Goal: Task Accomplishment & Management: Complete application form

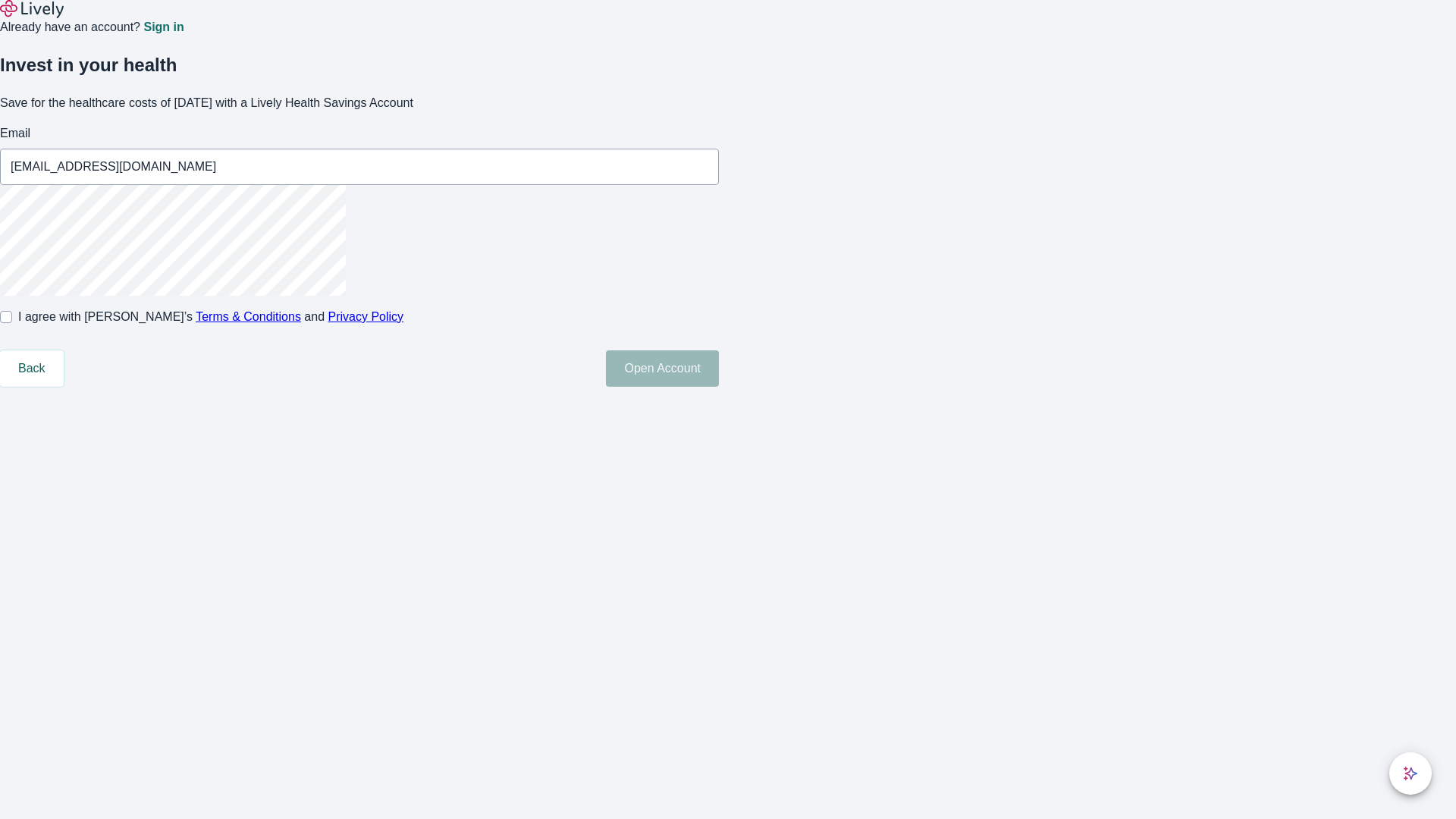
click at [13, 323] on input "I agree with Lively’s Terms & Conditions and Privacy Policy" at bounding box center [6, 317] width 13 height 13
checkbox input "true"
click at [719, 386] on button "Open Account" at bounding box center [662, 369] width 113 height 37
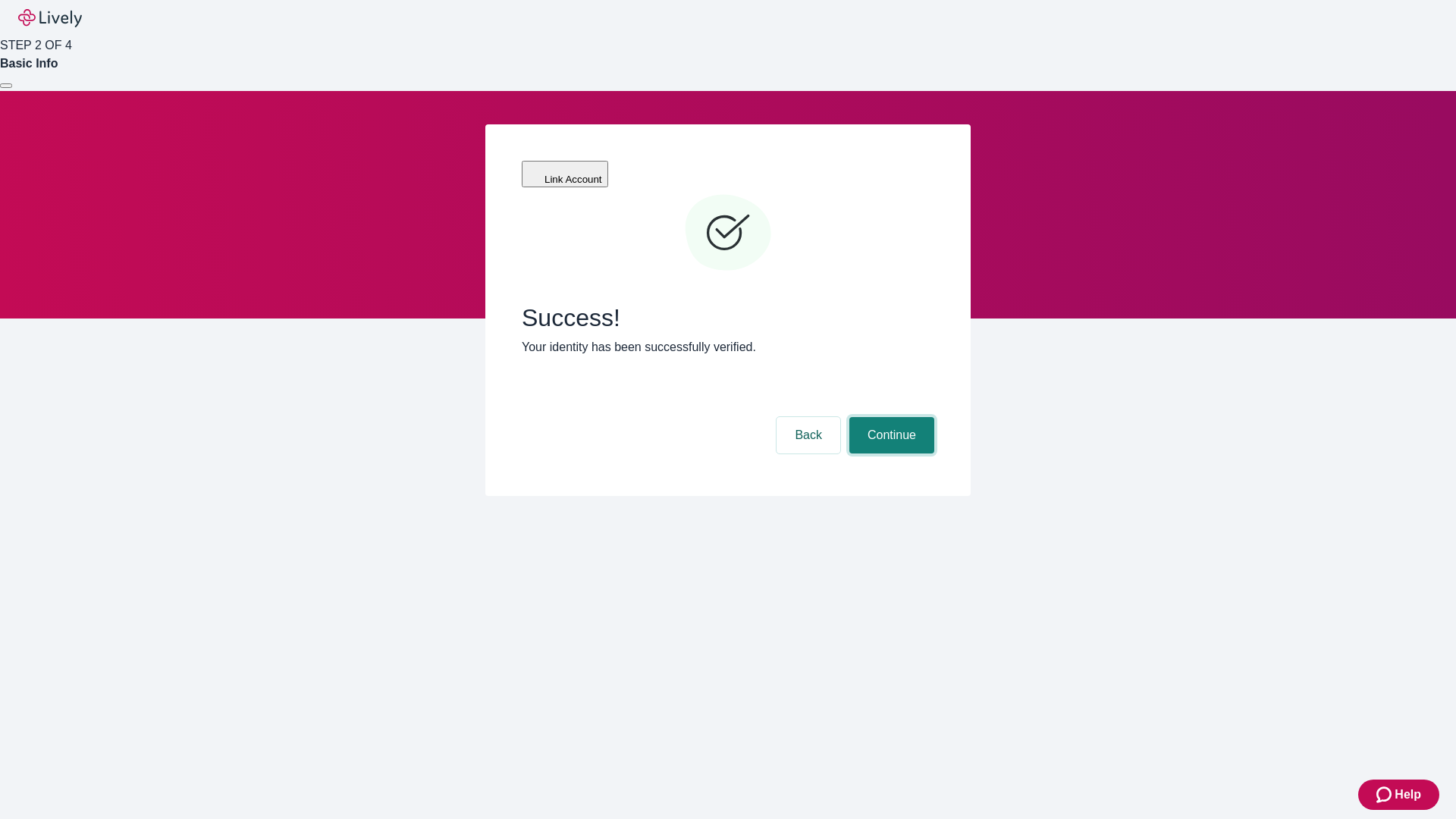
click at [889, 417] on button "Continue" at bounding box center [892, 436] width 85 height 37
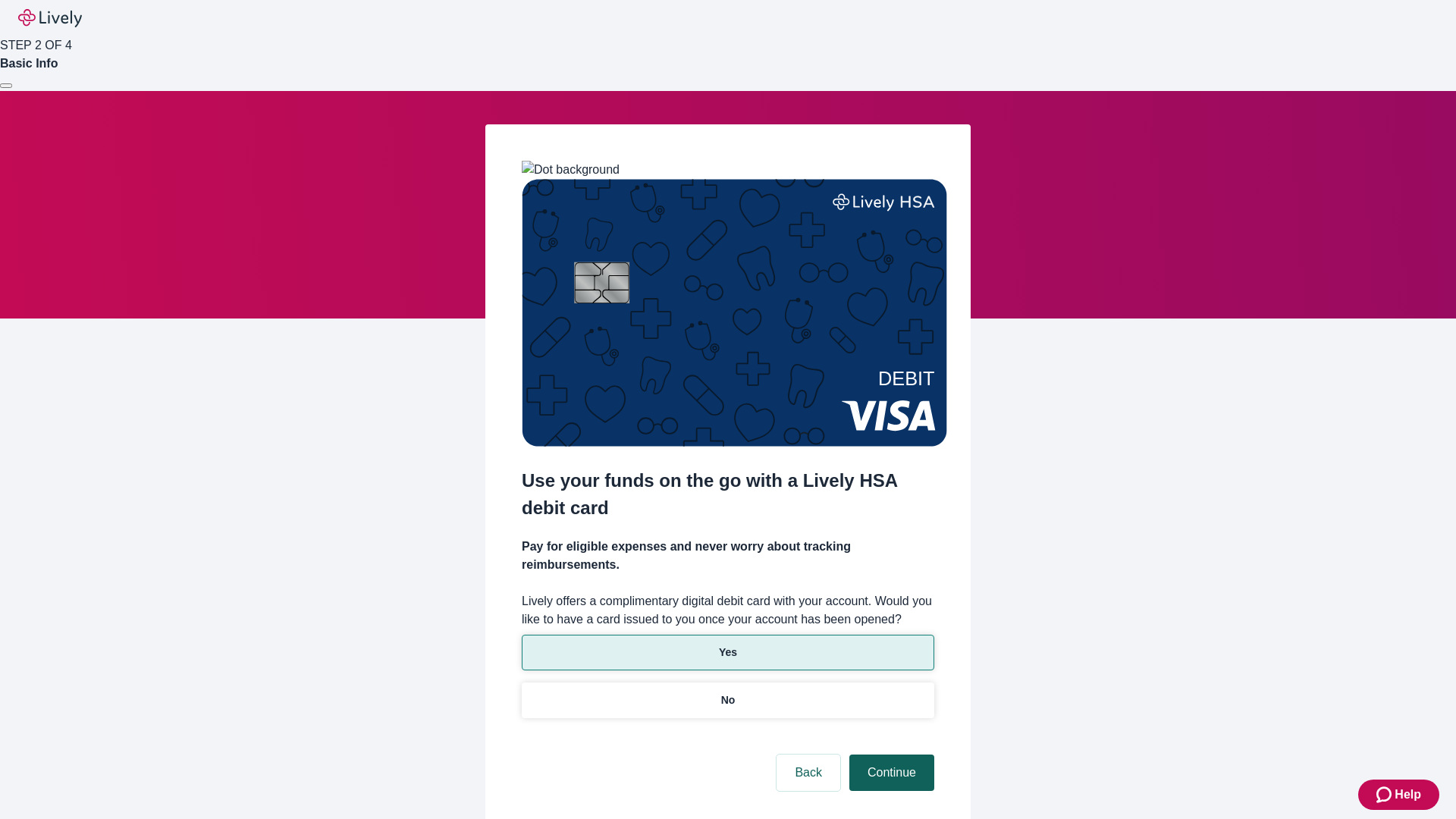
click at [727, 644] on p "Yes" at bounding box center [728, 652] width 18 height 16
click at [889, 755] on button "Continue" at bounding box center [892, 773] width 85 height 37
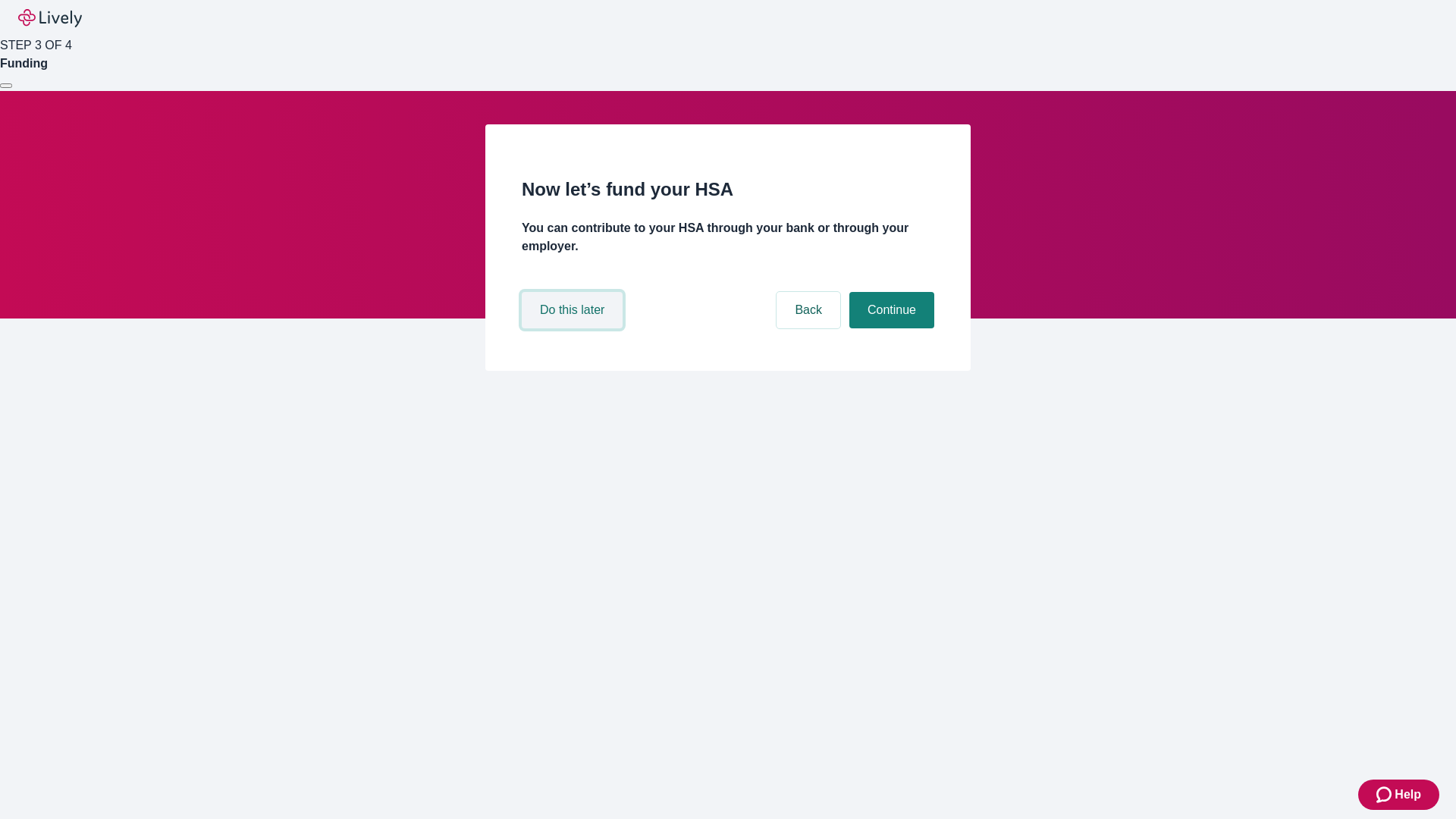
click at [574, 328] on button "Do this later" at bounding box center [572, 310] width 101 height 37
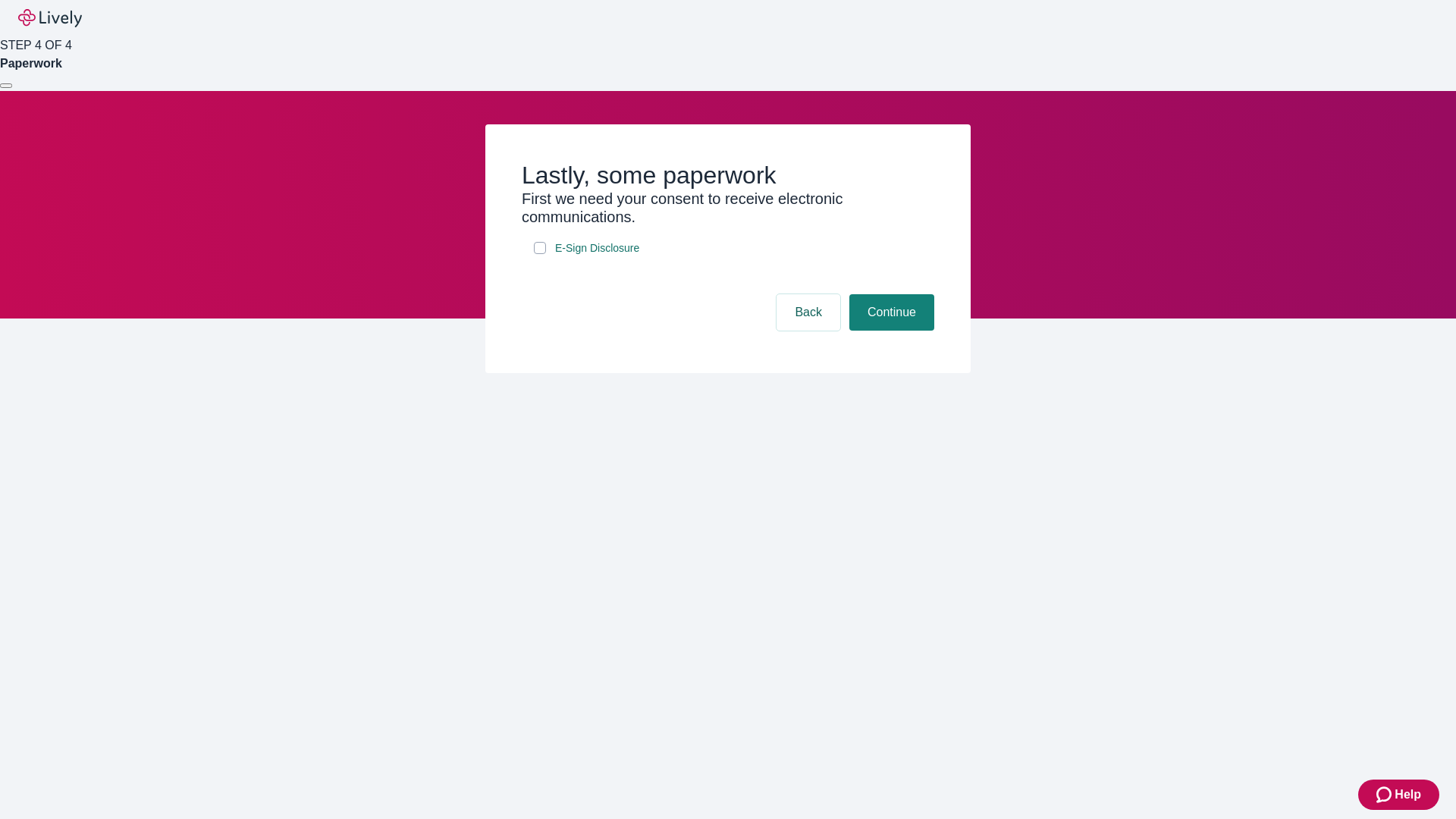
click at [540, 254] on input "E-Sign Disclosure" at bounding box center [540, 248] width 13 height 13
checkbox input "true"
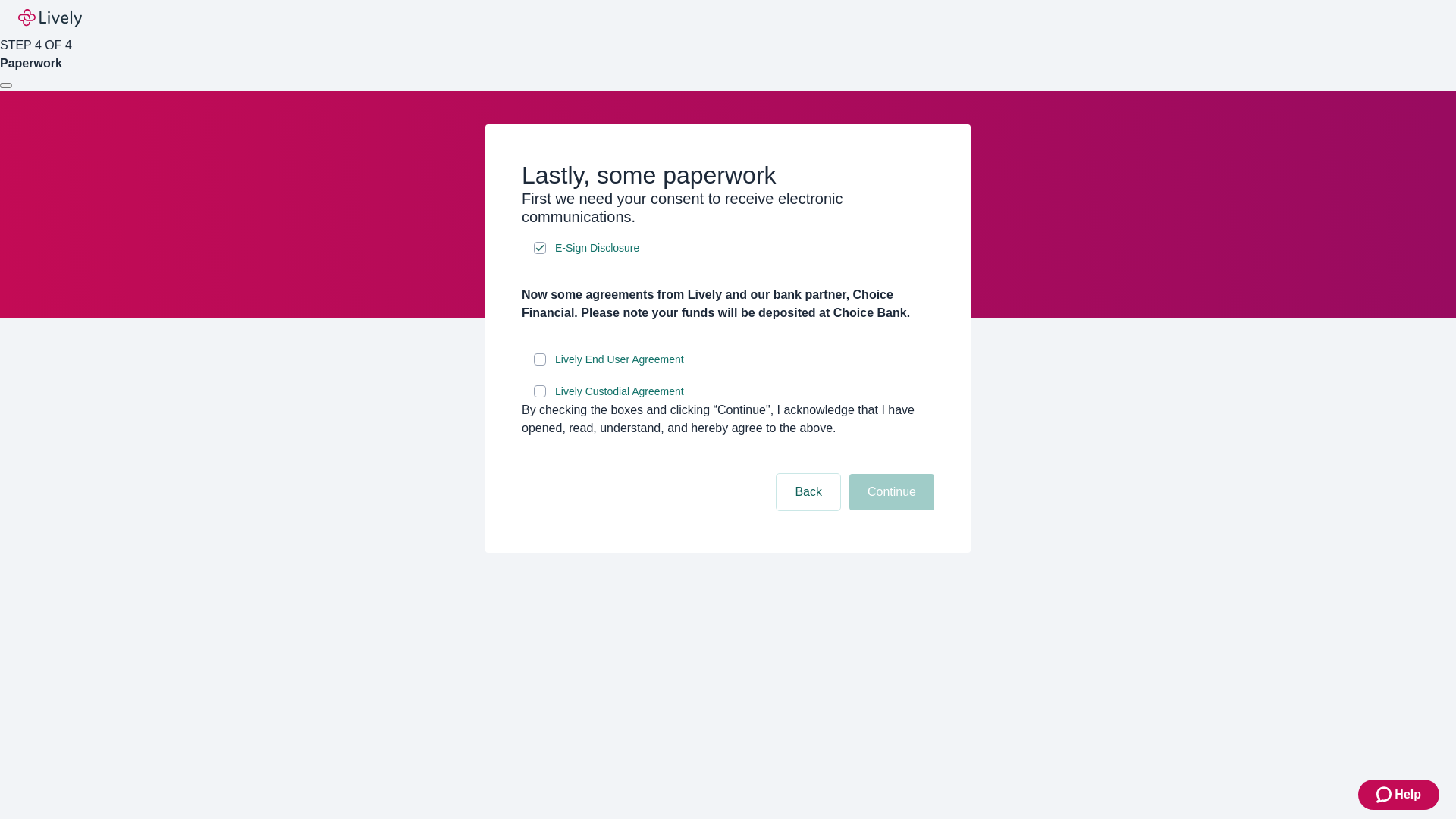
click at [540, 366] on input "Lively End User Agreement" at bounding box center [540, 359] width 13 height 13
checkbox input "true"
click at [540, 397] on input "Lively Custodial Agreement" at bounding box center [540, 391] width 13 height 13
checkbox input "true"
click at [889, 510] on button "Continue" at bounding box center [892, 492] width 85 height 37
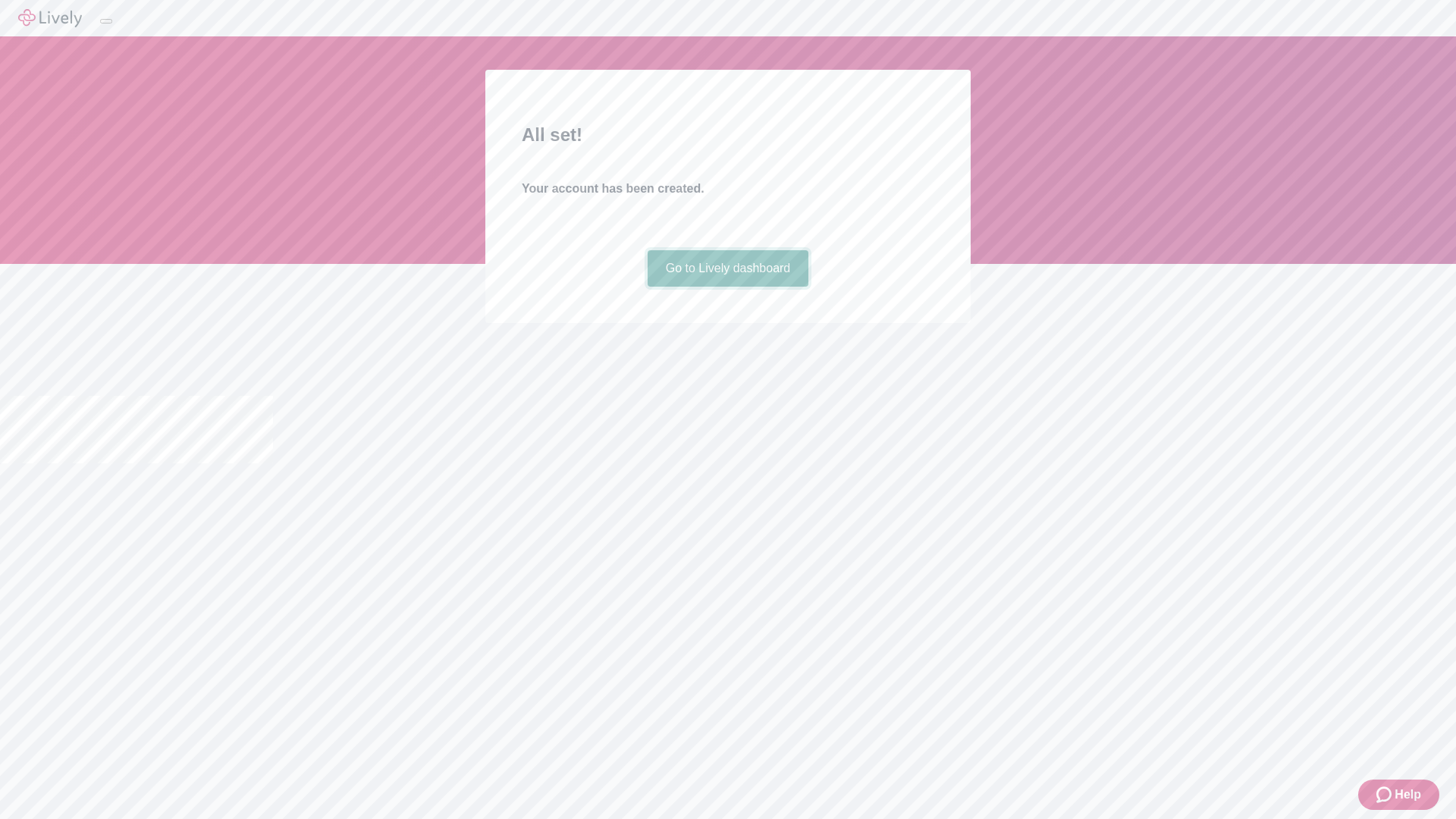
click at [727, 287] on link "Go to Lively dashboard" at bounding box center [728, 269] width 161 height 37
